Goal: Information Seeking & Learning: Find specific fact

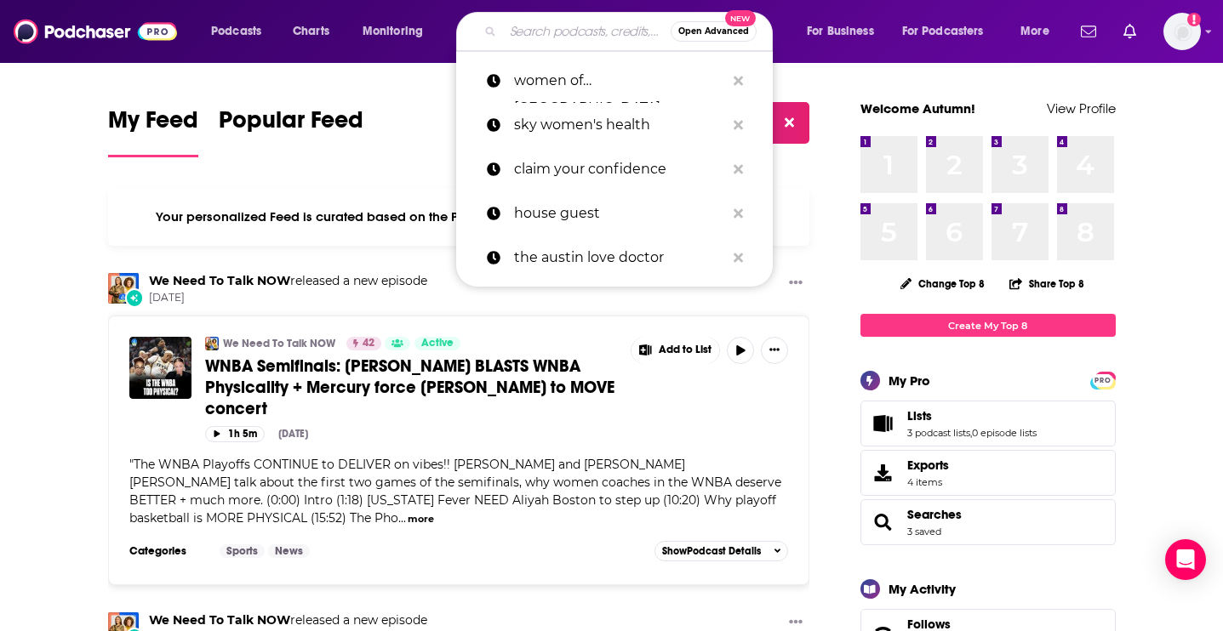
click at [526, 22] on input "Search podcasts, credits, & more..." at bounding box center [587, 31] width 168 height 27
paste input "Psychology at Work"
type input "Psychology at Work"
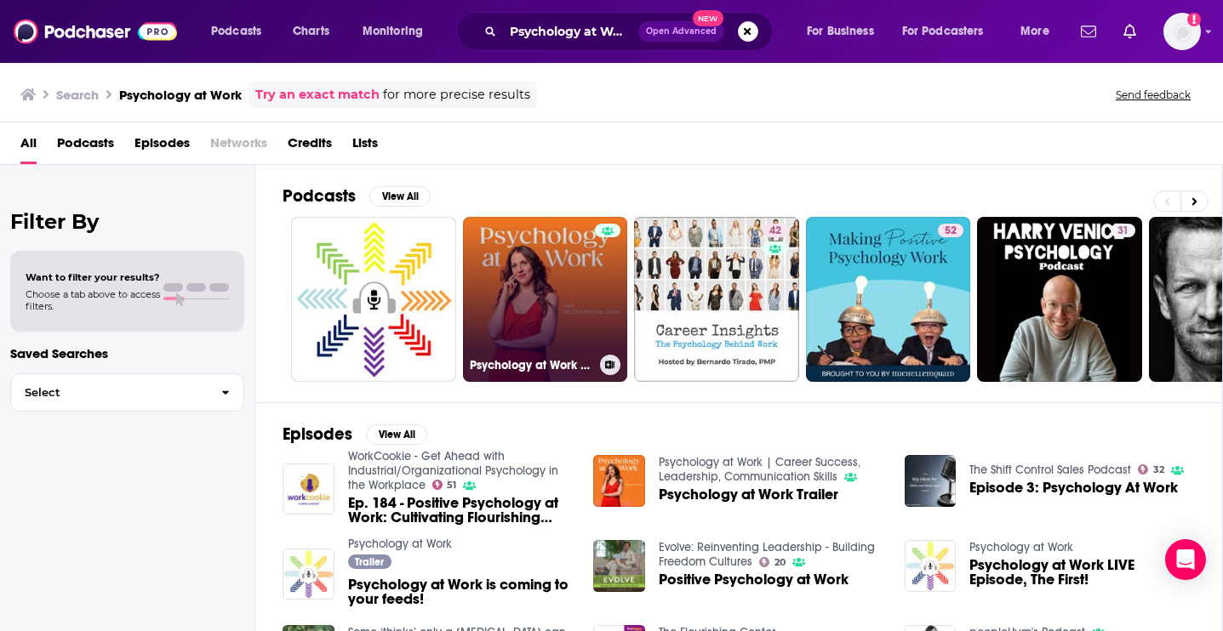
click at [535, 320] on link "Psychology at Work | Career Success, Leadership, Communication Skills" at bounding box center [545, 299] width 165 height 165
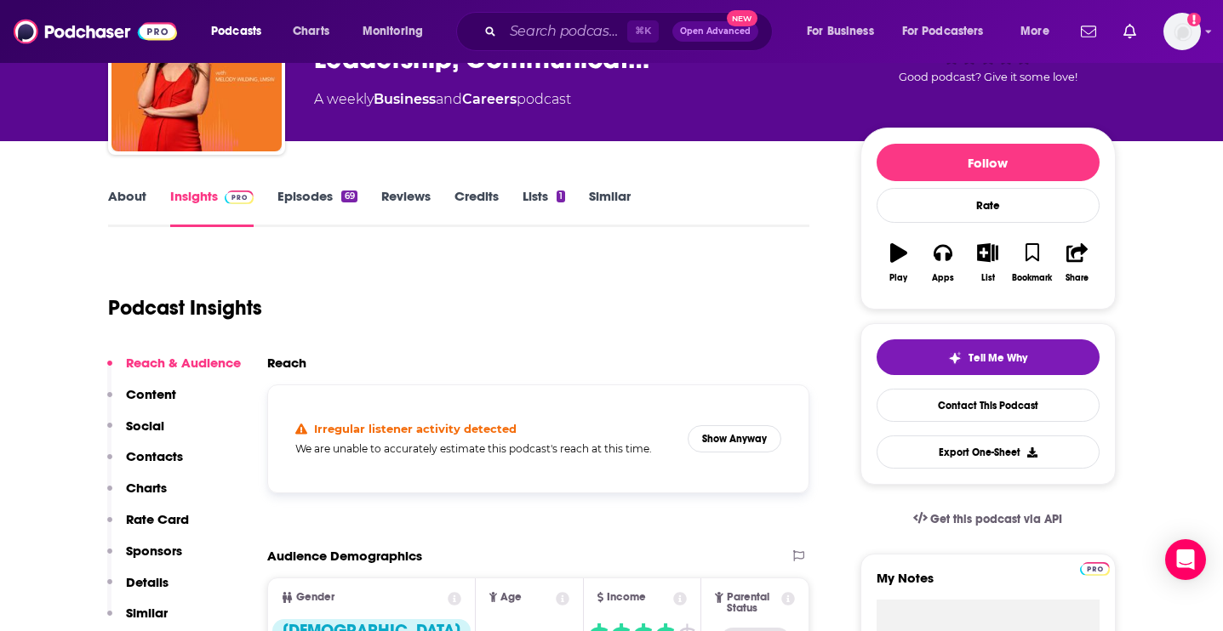
scroll to position [146, 0]
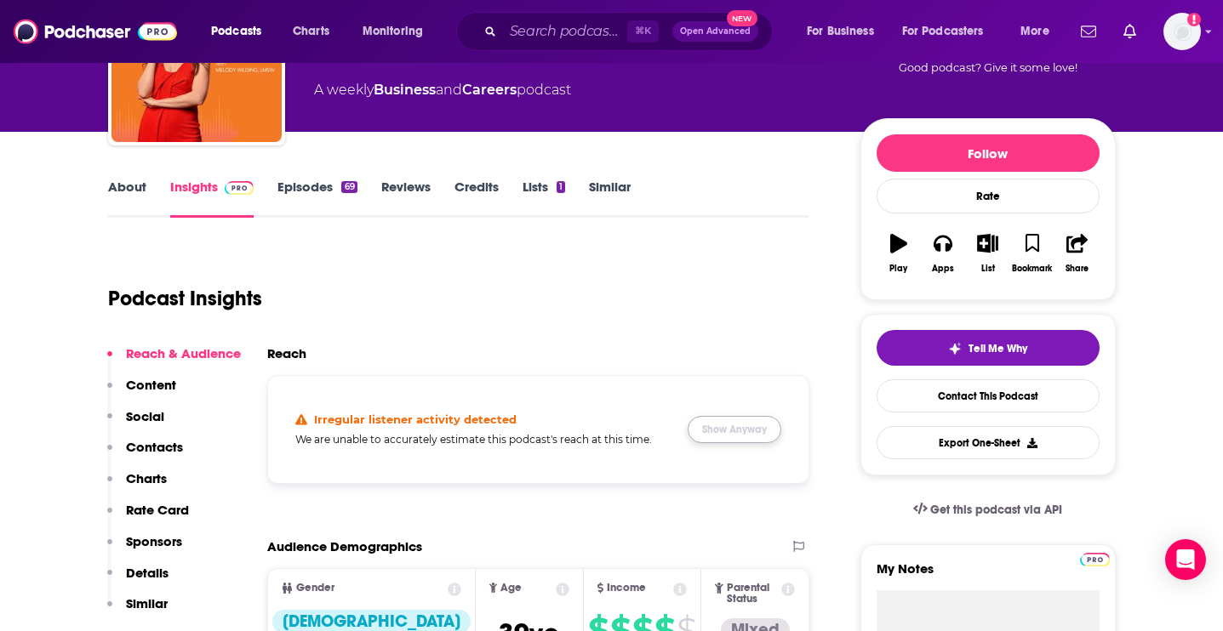
click at [728, 428] on button "Show Anyway" at bounding box center [735, 429] width 94 height 27
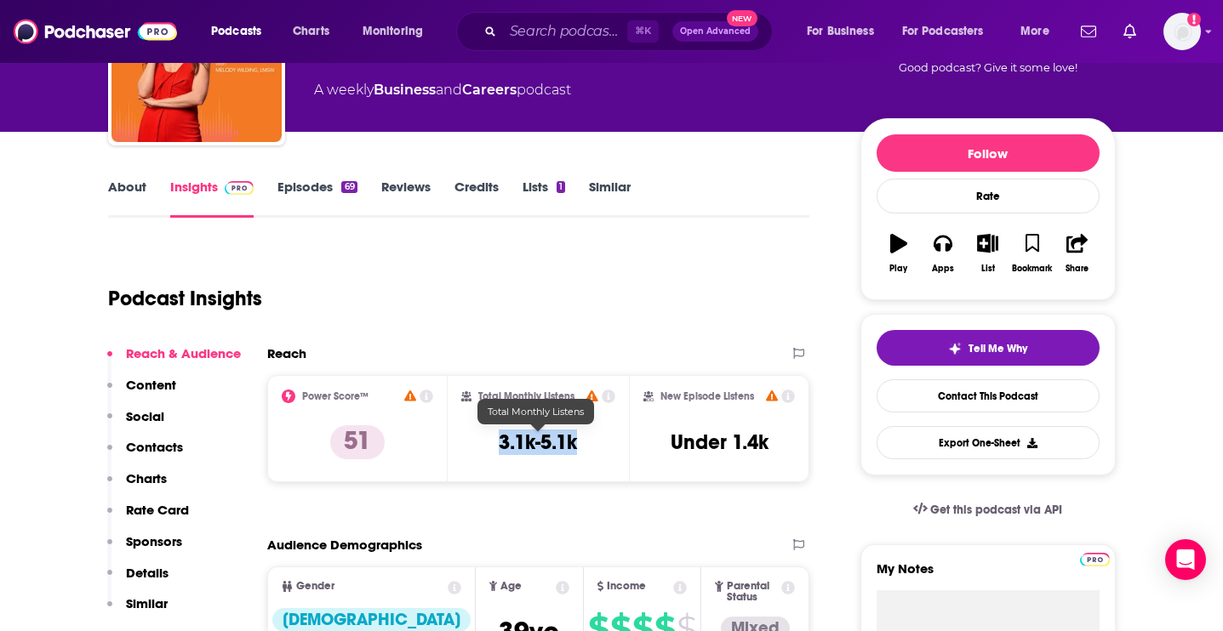
drag, startPoint x: 494, startPoint y: 446, endPoint x: 596, endPoint y: 447, distance: 102.1
click at [596, 447] on div "Total Monthly Listens 3.1k-5.1k" at bounding box center [538, 429] width 154 height 78
copy h3 "3.1k-5.1k"
